Goal: Information Seeking & Learning: Learn about a topic

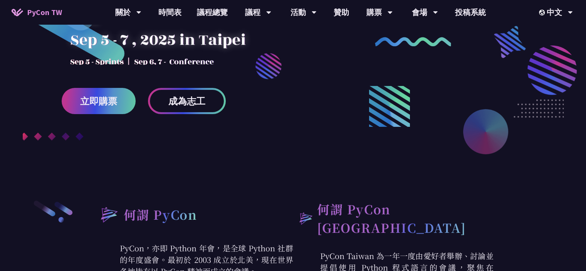
scroll to position [115, 0]
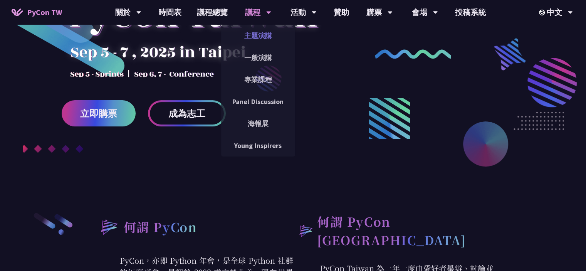
click at [252, 32] on link "主題演講" at bounding box center [258, 36] width 74 height 18
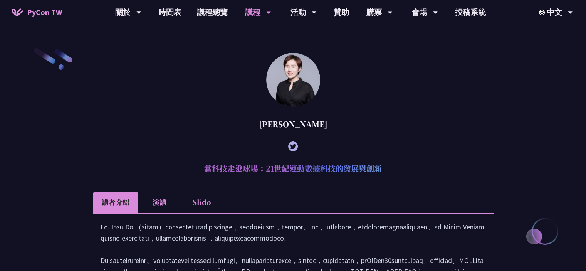
scroll to position [192, 0]
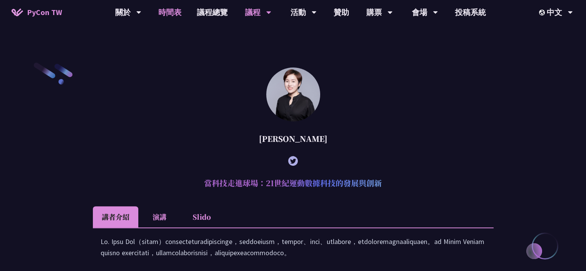
click at [172, 13] on link "時間表" at bounding box center [170, 12] width 38 height 25
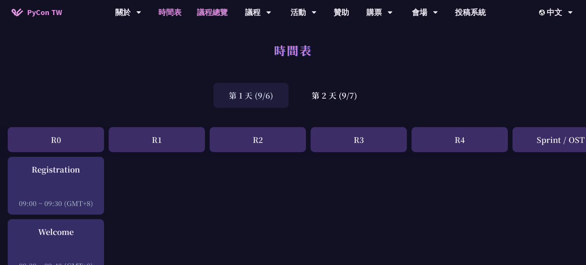
click at [208, 6] on link "議程總覽" at bounding box center [212, 12] width 46 height 25
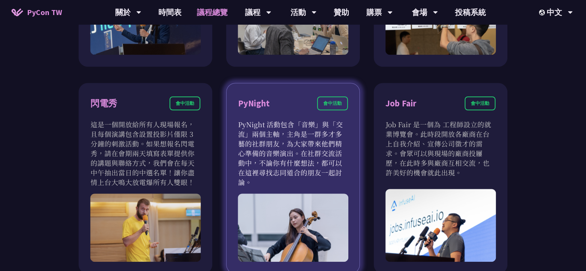
scroll to position [616, 0]
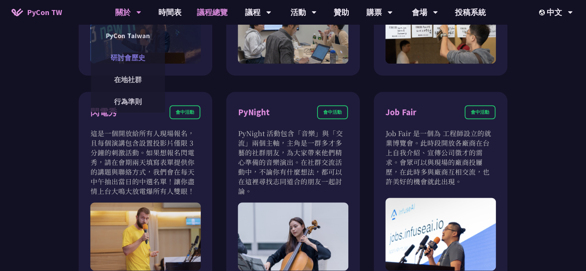
click at [126, 50] on link "研討會歷史" at bounding box center [128, 58] width 74 height 18
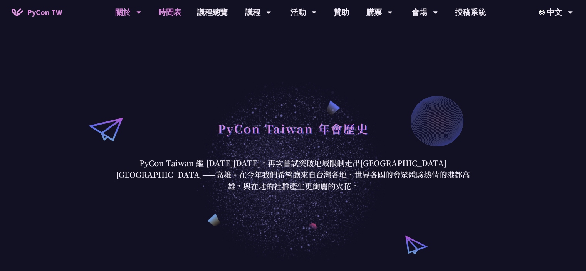
click at [174, 15] on link "時間表" at bounding box center [170, 12] width 38 height 25
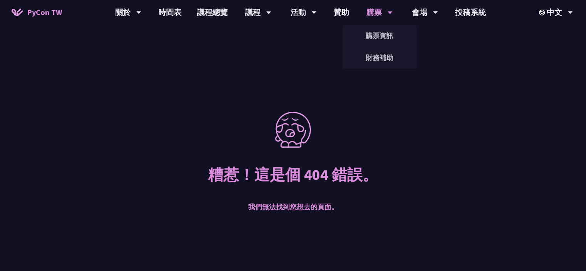
click at [141, 10] on div "購票" at bounding box center [128, 12] width 26 height 25
click at [382, 38] on link "購票資訊" at bounding box center [379, 36] width 74 height 18
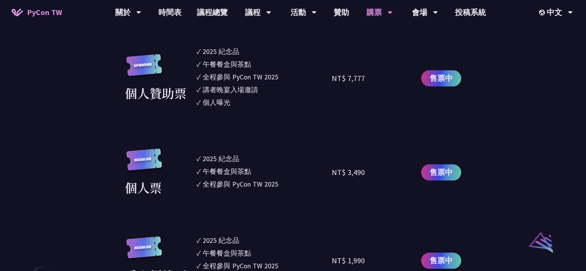
scroll to position [462, 0]
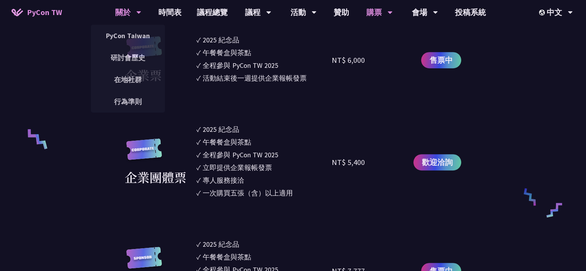
click at [126, 11] on div "關於" at bounding box center [128, 12] width 26 height 25
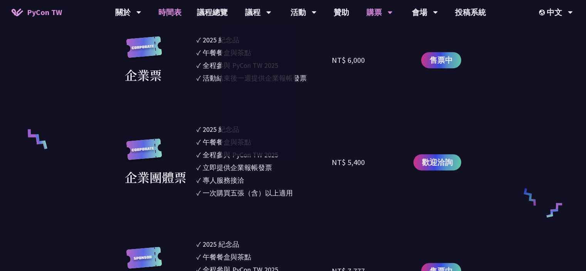
click at [169, 8] on link "時間表" at bounding box center [170, 12] width 38 height 25
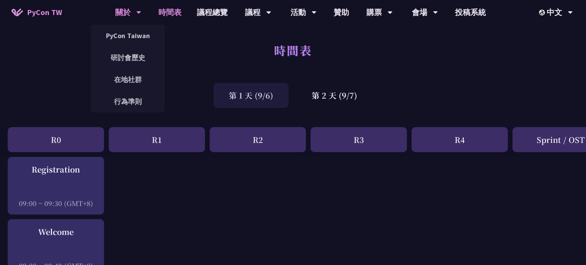
click at [137, 12] on icon at bounding box center [138, 13] width 5 height 3
click at [127, 7] on div "關於" at bounding box center [128, 12] width 26 height 25
click at [131, 59] on link "研討會歷史" at bounding box center [128, 58] width 74 height 18
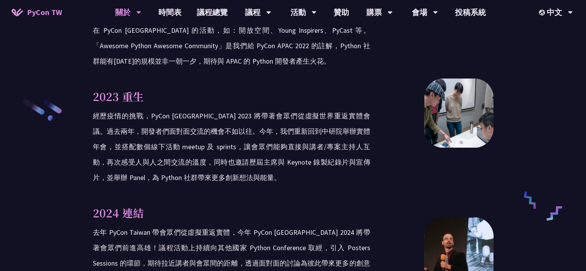
scroll to position [1232, 0]
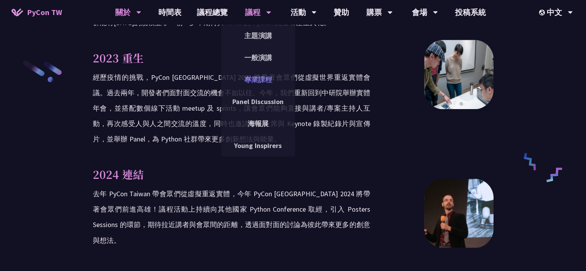
click at [268, 77] on link "專業課程" at bounding box center [258, 79] width 74 height 18
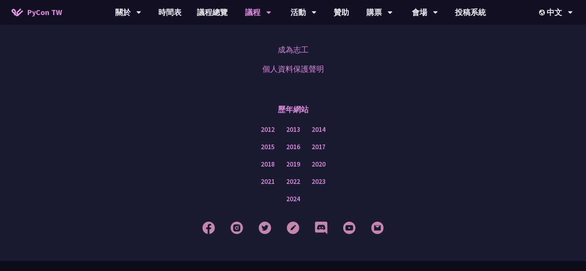
scroll to position [590, 0]
